Goal: Information Seeking & Learning: Learn about a topic

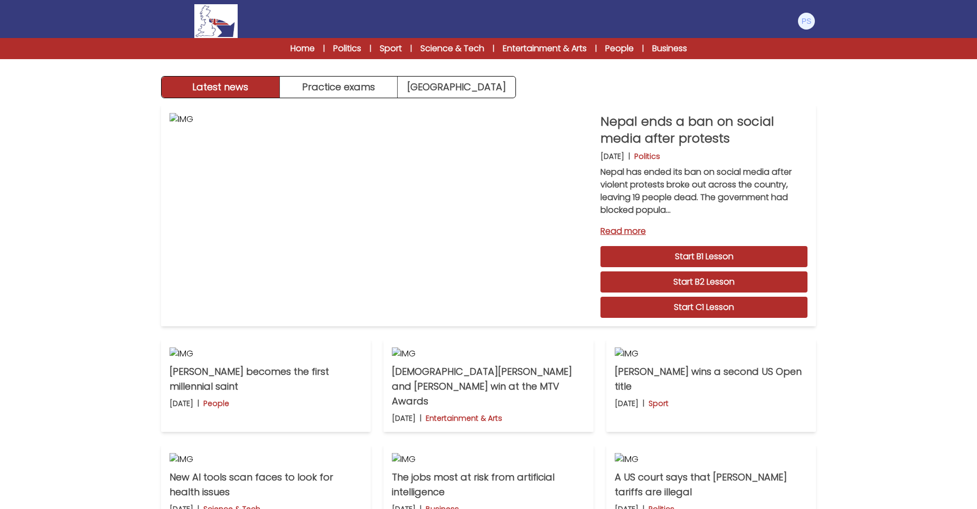
click at [878, 332] on div "Latest news Practice exams [GEOGRAPHIC_DATA] Latest news [GEOGRAPHIC_DATA] Prac…" at bounding box center [488, 336] width 977 height 672
click at [323, 90] on button "Practice exams" at bounding box center [339, 87] width 118 height 21
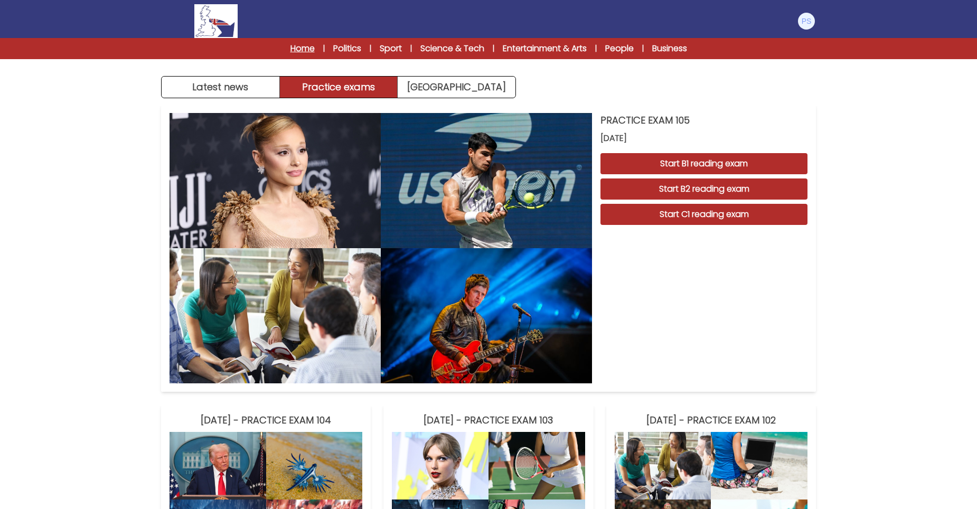
click at [303, 49] on link "Home" at bounding box center [302, 48] width 24 height 13
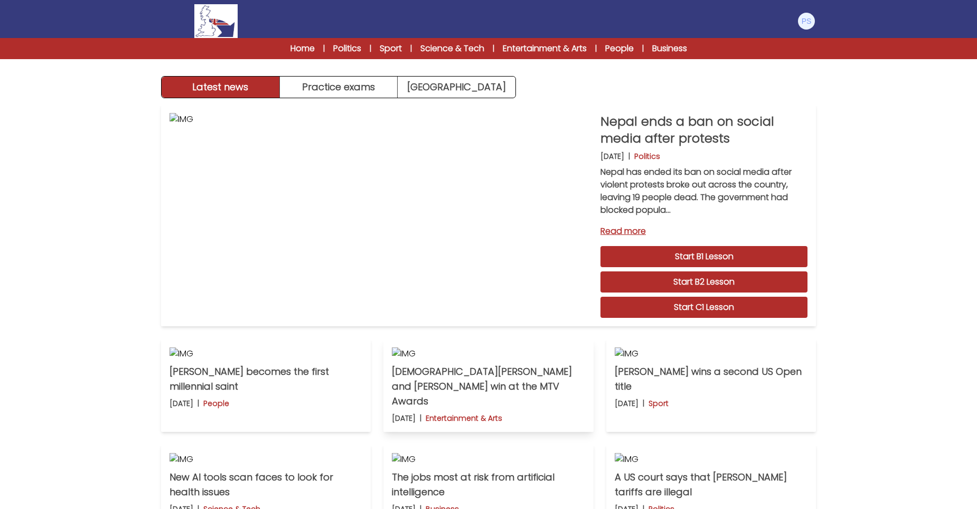
scroll to position [211, 0]
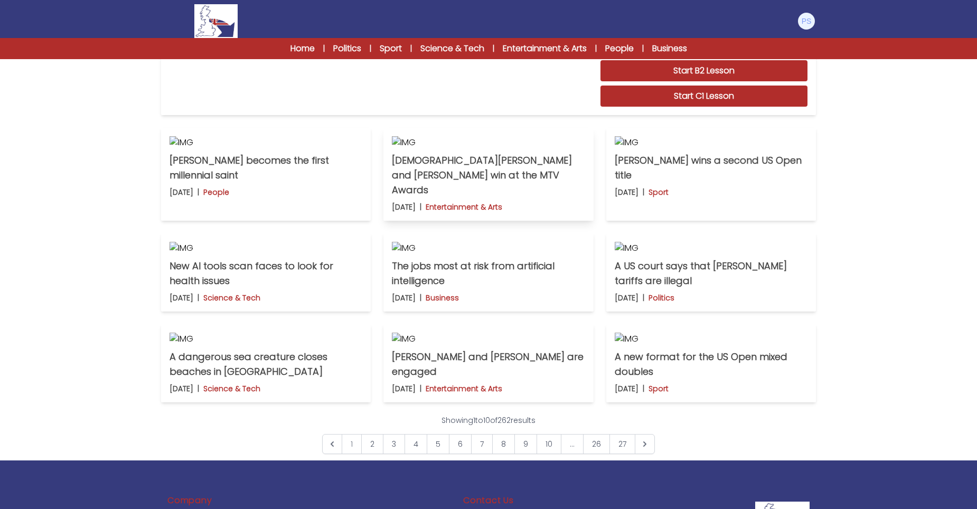
click at [518, 149] on img at bounding box center [488, 142] width 193 height 13
